Goal: Task Accomplishment & Management: Manage account settings

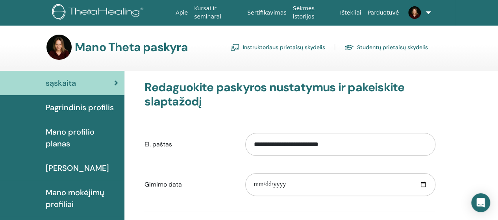
click at [275, 50] on link "Instruktoriaus prietaisų skydelis" at bounding box center [277, 47] width 95 height 13
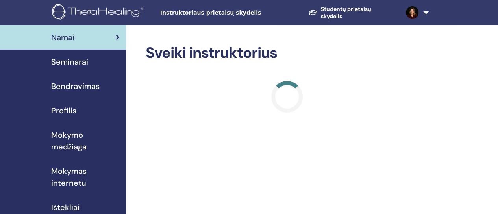
click at [75, 62] on span "Seminarai" at bounding box center [69, 62] width 37 height 12
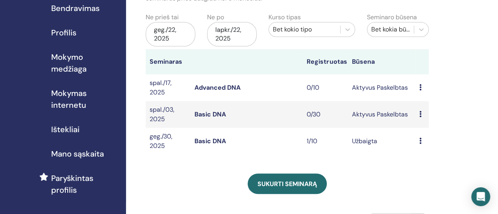
scroll to position [84, 0]
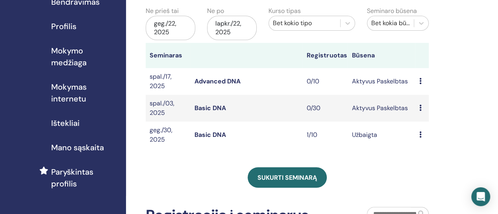
click at [209, 134] on link "Basic DNA" at bounding box center [209, 135] width 31 height 8
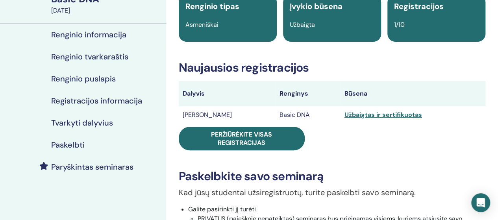
scroll to position [90, 0]
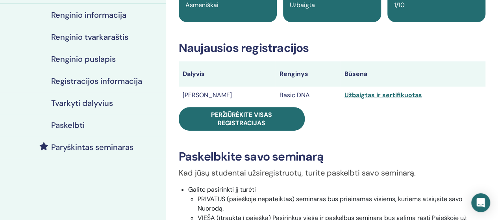
click at [219, 95] on td "Simonas Raicevičius" at bounding box center [227, 95] width 97 height 17
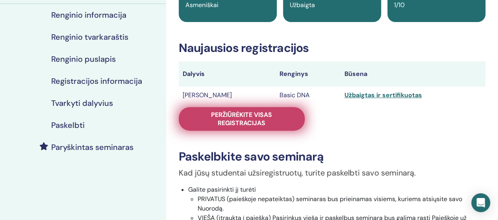
click at [230, 122] on span "Peržiūrėkite visas registracijas" at bounding box center [242, 119] width 106 height 17
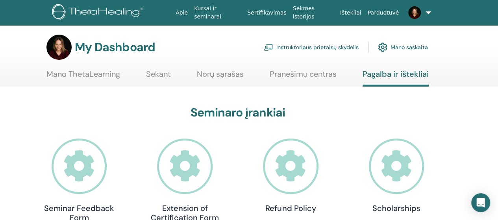
click at [235, 11] on link "Kursai ir seminarai" at bounding box center [217, 12] width 53 height 23
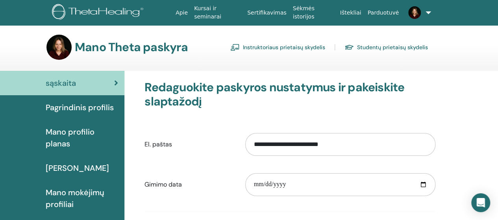
click at [253, 44] on link "Instruktoriaus prietaisų skydelis" at bounding box center [277, 47] width 95 height 13
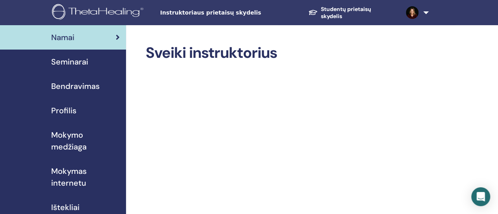
click at [65, 142] on span "Mokymo medžiaga" at bounding box center [85, 141] width 68 height 24
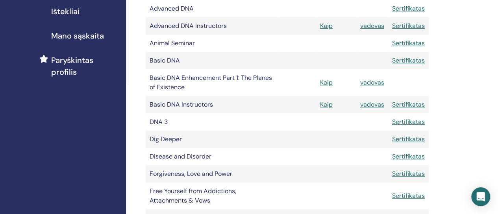
scroll to position [215, 0]
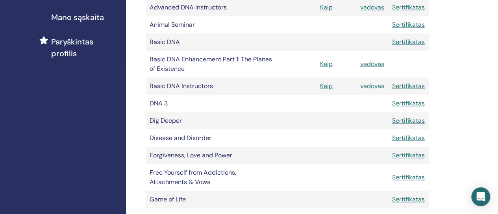
click at [367, 86] on link "vadovas" at bounding box center [372, 86] width 24 height 8
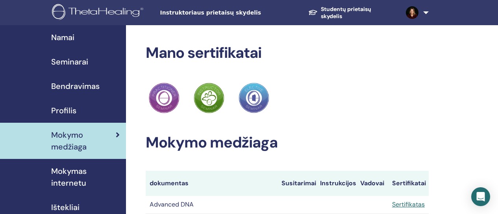
scroll to position [215, 0]
